Goal: Task Accomplishment & Management: Use online tool/utility

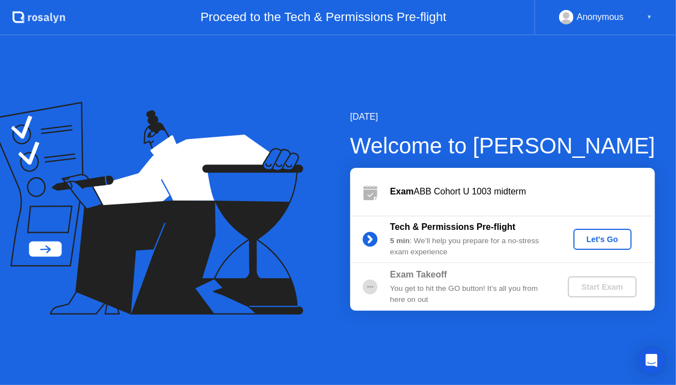
click at [578, 238] on button "Let's Go" at bounding box center [603, 239] width 58 height 21
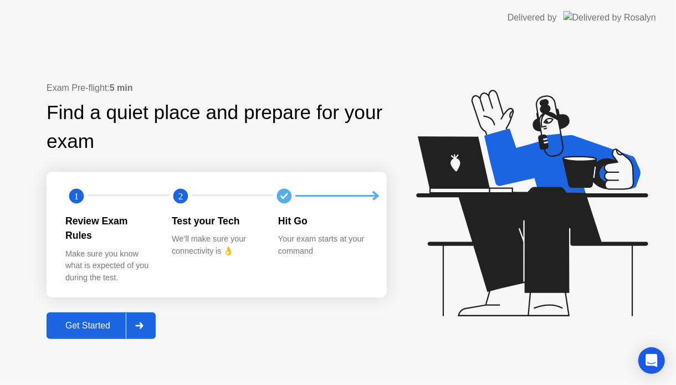
click at [122, 321] on div "Get Started" at bounding box center [88, 326] width 76 height 10
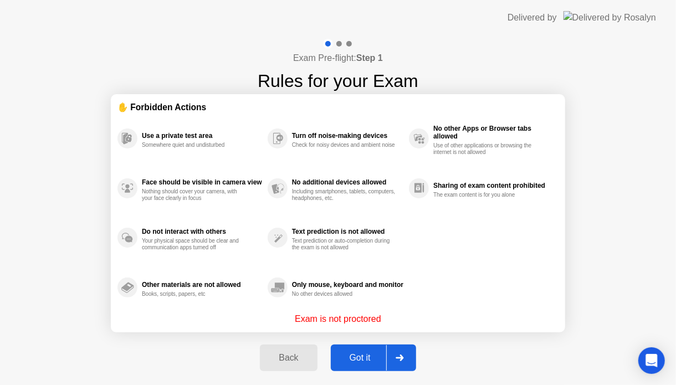
click at [369, 360] on div "Got it" at bounding box center [360, 358] width 52 height 10
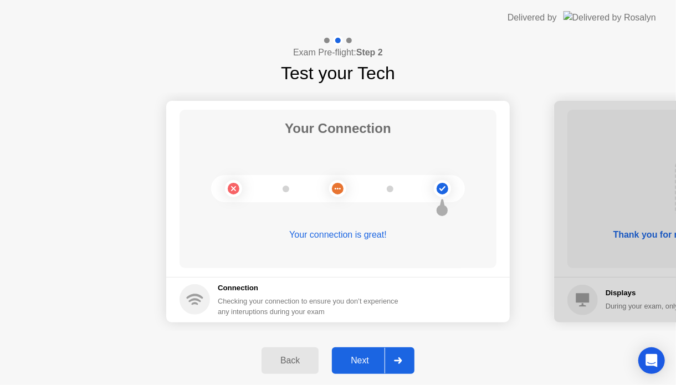
click at [369, 360] on div "Next" at bounding box center [359, 361] width 49 height 10
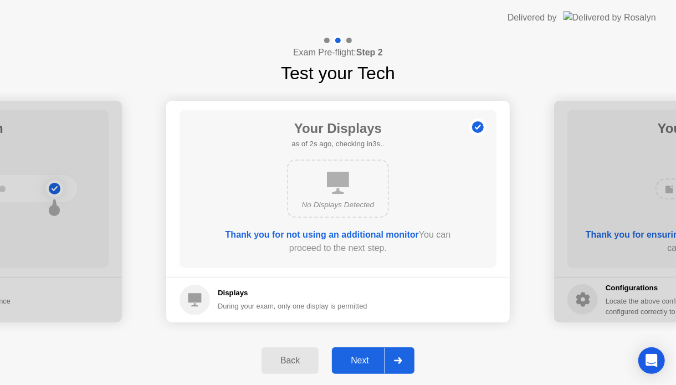
click at [369, 360] on div "Next" at bounding box center [359, 361] width 49 height 10
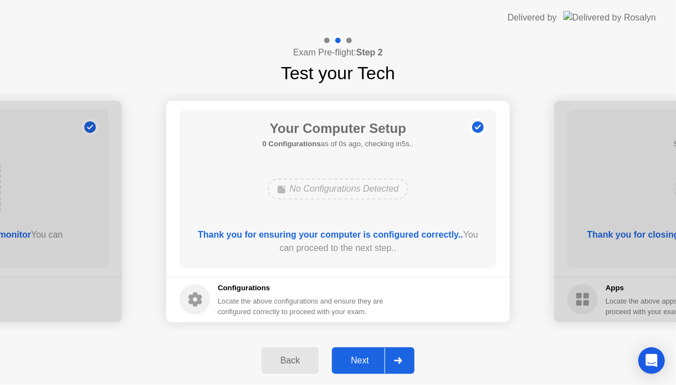
click at [369, 360] on div "Next" at bounding box center [359, 361] width 49 height 10
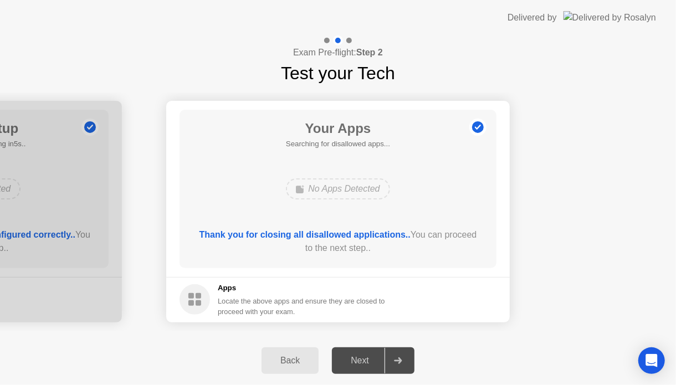
click at [369, 360] on div "Next" at bounding box center [359, 361] width 49 height 10
click at [400, 365] on div at bounding box center [398, 360] width 27 height 25
click at [368, 360] on div "Next" at bounding box center [359, 361] width 49 height 10
click at [400, 361] on icon at bounding box center [398, 361] width 8 height 7
click at [326, 351] on div "Back Next" at bounding box center [338, 360] width 676 height 49
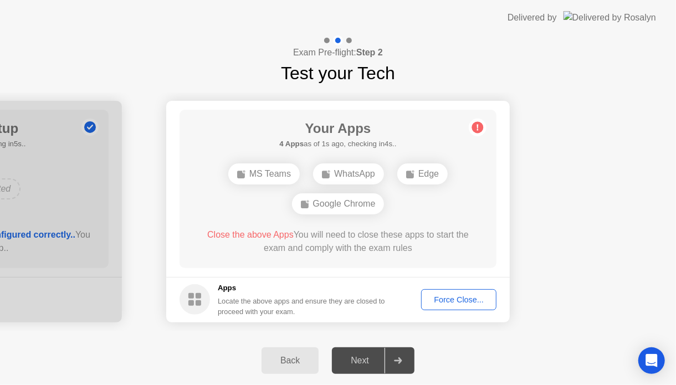
click at [458, 299] on div "Force Close..." at bounding box center [459, 299] width 68 height 9
click at [438, 298] on div "Force Close..." at bounding box center [459, 299] width 68 height 9
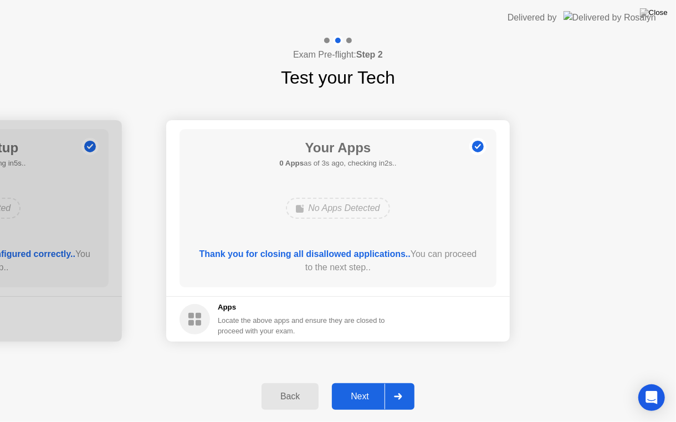
click at [362, 385] on div "Next" at bounding box center [359, 397] width 49 height 10
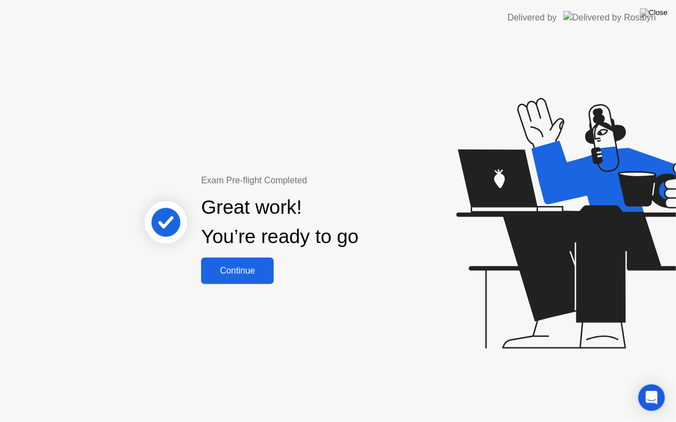
click at [262, 273] on div "Continue" at bounding box center [238, 271] width 66 height 10
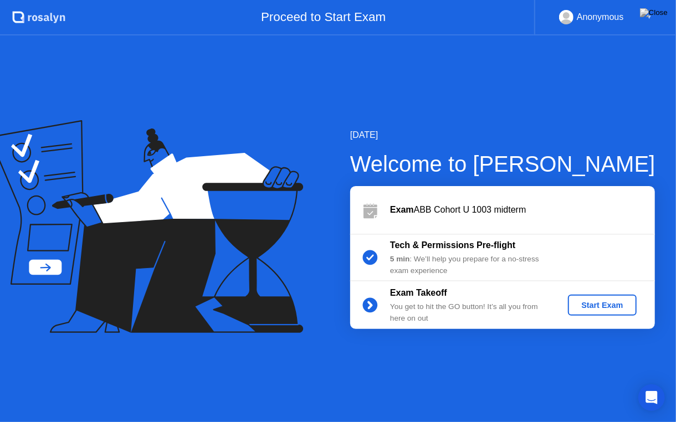
click at [589, 308] on div "Start Exam" at bounding box center [602, 305] width 59 height 9
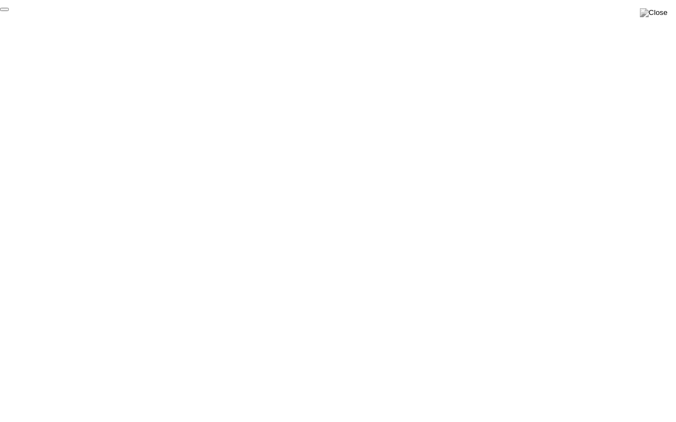
click div "End Proctoring Session"
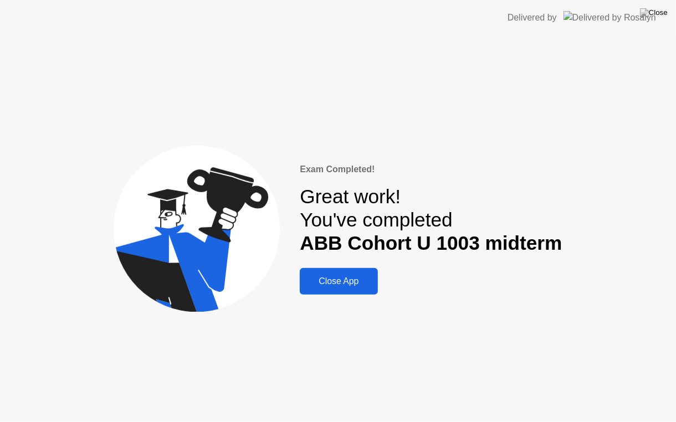
click at [355, 287] on div "Close App" at bounding box center [338, 282] width 71 height 10
